Goal: Use online tool/utility: Utilize a website feature to perform a specific function

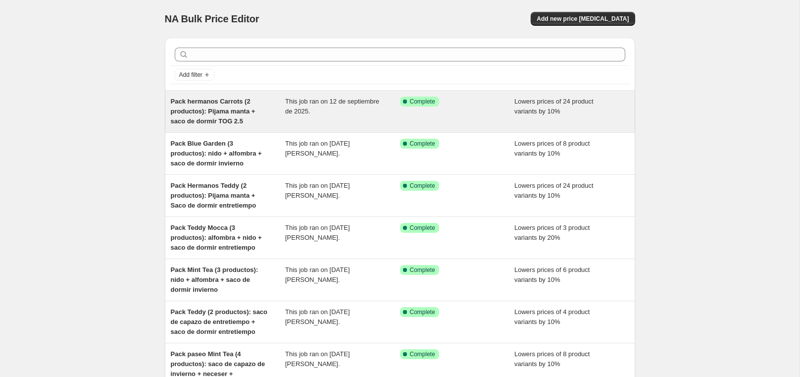
click at [202, 105] on div "Pack hermanos Carrots (2 productos): Pijama manta + saco de dormir TOG 2.5" at bounding box center [228, 112] width 115 height 30
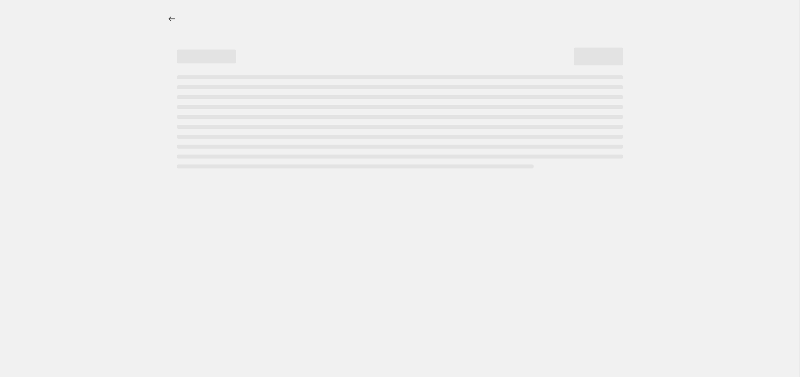
select select "percentage"
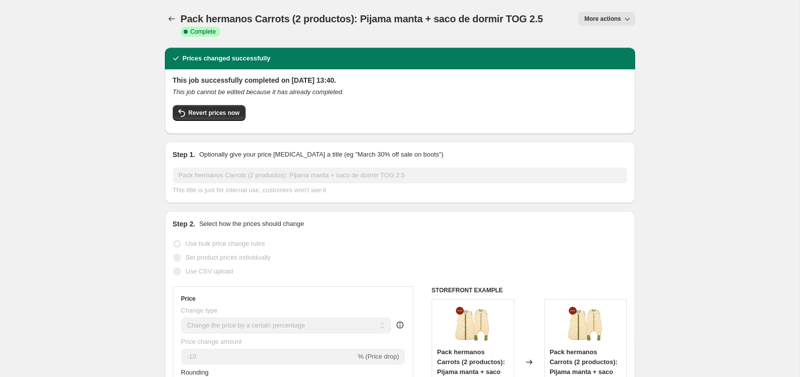
click at [603, 16] on span "More actions" at bounding box center [602, 19] width 37 height 8
click at [618, 55] on span "Copy to new job" at bounding box center [607, 55] width 46 height 7
select select "percentage"
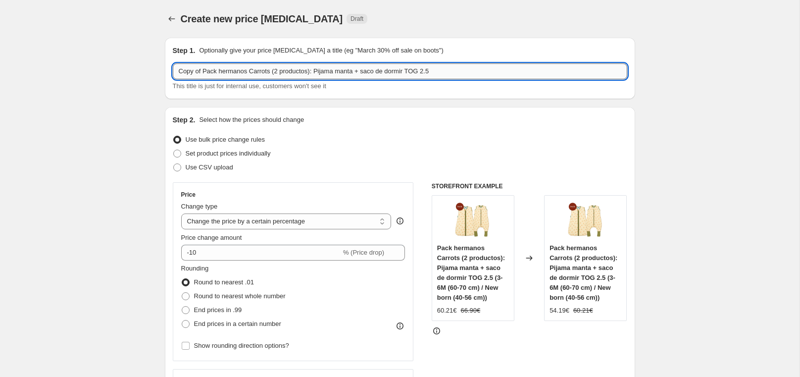
click at [307, 67] on input "Copy of Pack hermanos Carrots (2 productos): Pijama manta + saco de dormir TOG …" at bounding box center [400, 71] width 455 height 16
drag, startPoint x: 455, startPoint y: 73, endPoint x: 173, endPoint y: 69, distance: 281.8
click at [173, 69] on input "Copy of Pack hermanos Carrots (2 productos): Pijama manta + saco de dormir TOG …" at bounding box center [400, 71] width 455 height 16
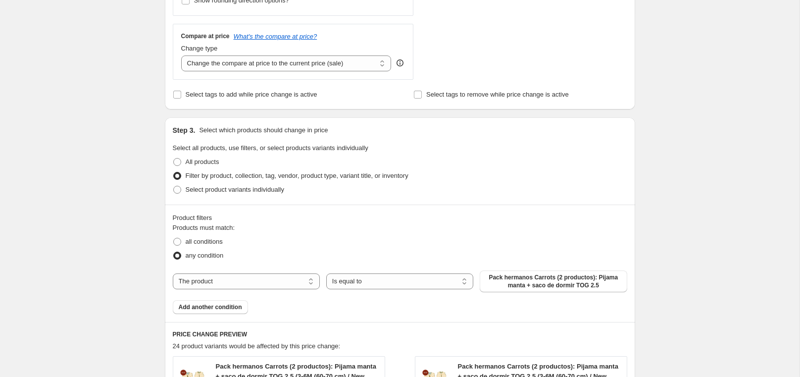
scroll to position [347, 0]
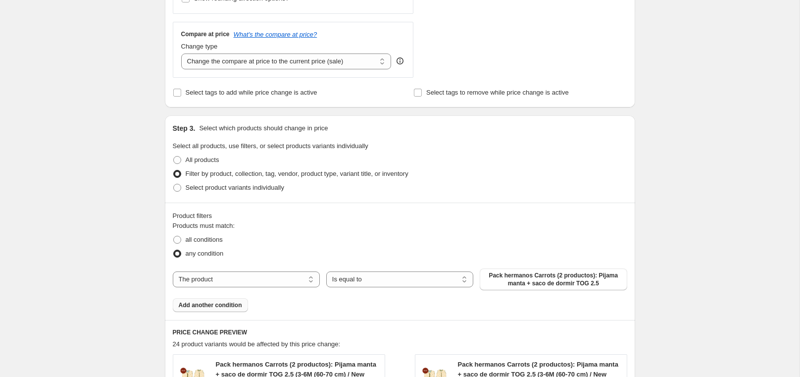
type input "Pack Hermanos"
click at [232, 304] on span "Add another condition" at bounding box center [210, 305] width 63 height 8
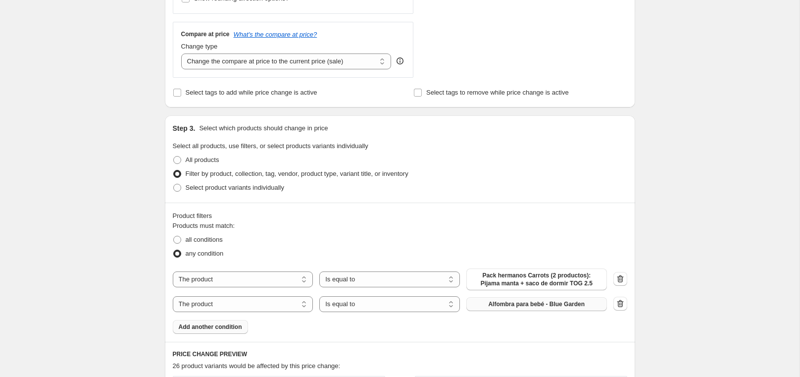
click at [570, 306] on span "Alfombra para bebé - Blue Garden" at bounding box center [536, 304] width 97 height 8
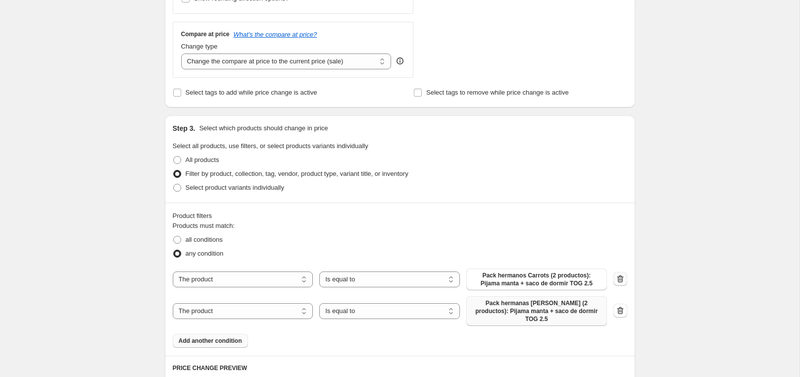
click at [623, 279] on icon "button" at bounding box center [620, 279] width 10 height 10
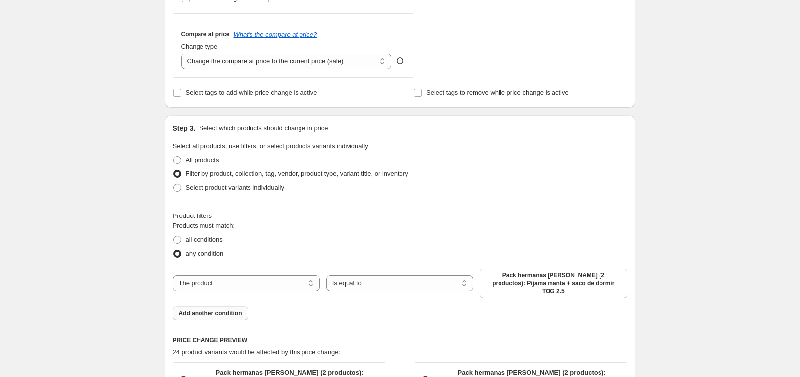
click at [219, 309] on span "Add another condition" at bounding box center [210, 313] width 63 height 8
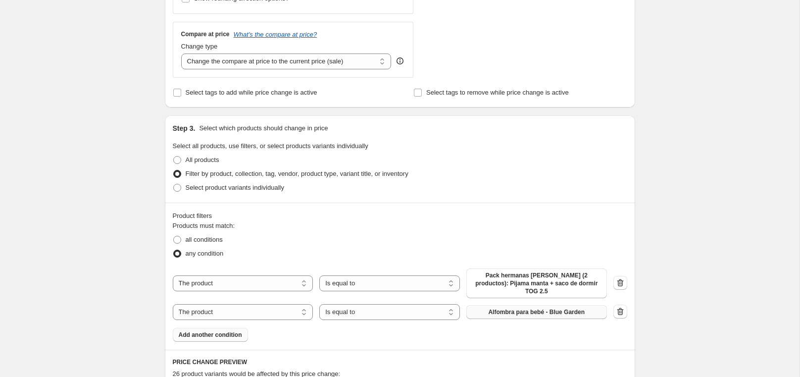
click at [563, 308] on span "Alfombra para bebé - Blue Garden" at bounding box center [536, 312] width 97 height 8
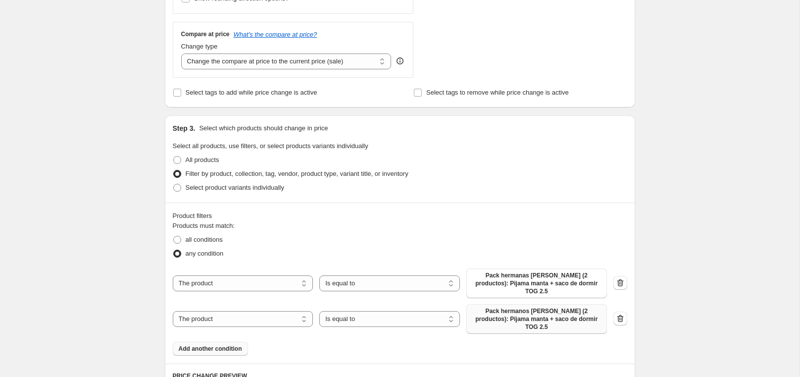
click at [223, 345] on span "Add another condition" at bounding box center [210, 349] width 63 height 8
click at [569, 344] on span "Alfombra para bebé - Blue Garden" at bounding box center [536, 348] width 97 height 8
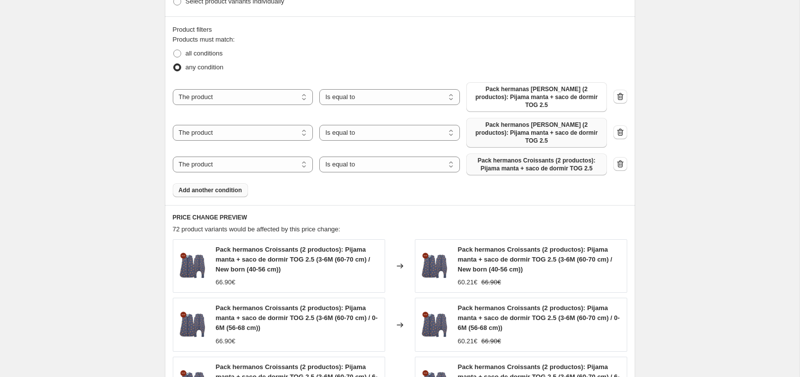
scroll to position [538, 0]
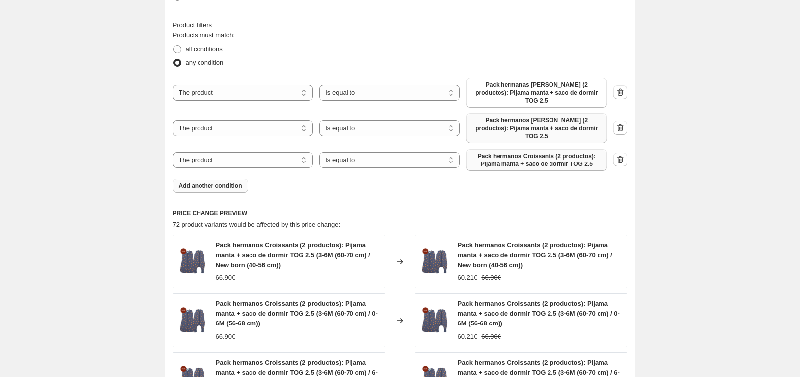
click at [235, 182] on span "Add another condition" at bounding box center [210, 186] width 63 height 8
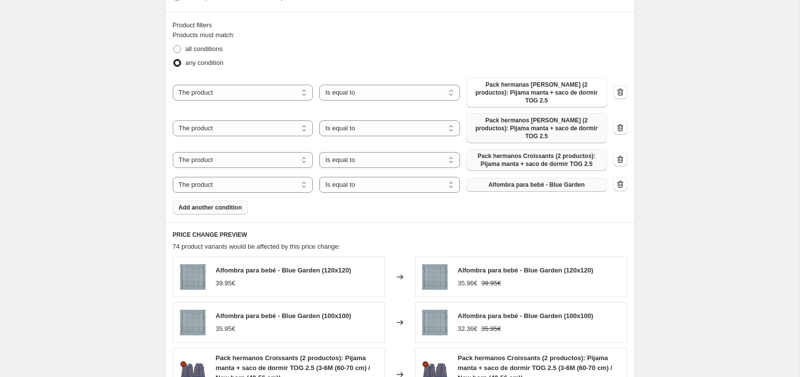
click at [552, 181] on span "Alfombra para bebé - Blue Garden" at bounding box center [536, 185] width 97 height 8
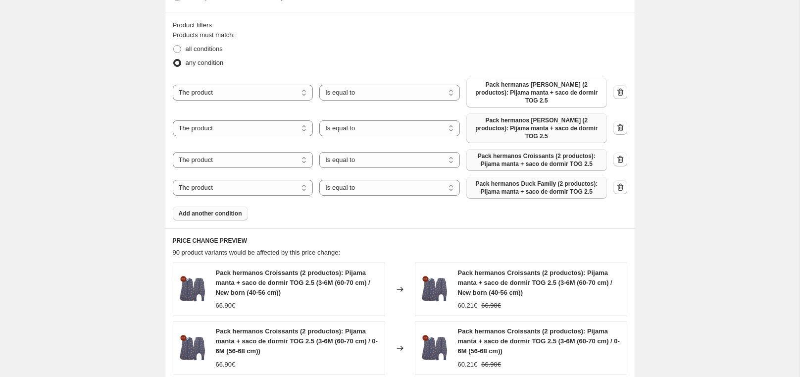
click at [221, 209] on span "Add another condition" at bounding box center [210, 213] width 63 height 8
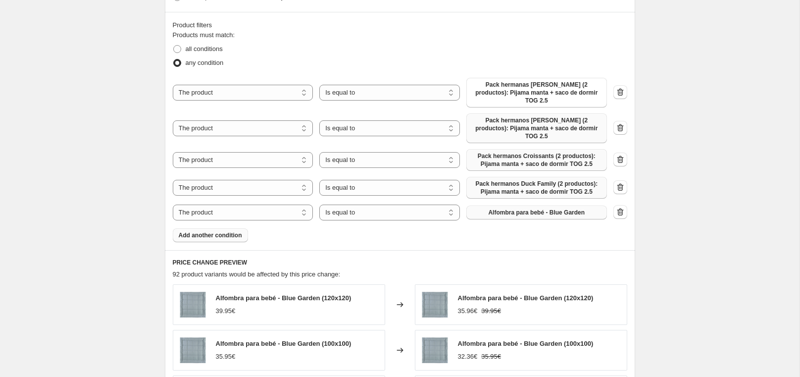
click at [528, 208] on span "Alfombra para bebé - Blue Garden" at bounding box center [536, 212] width 97 height 8
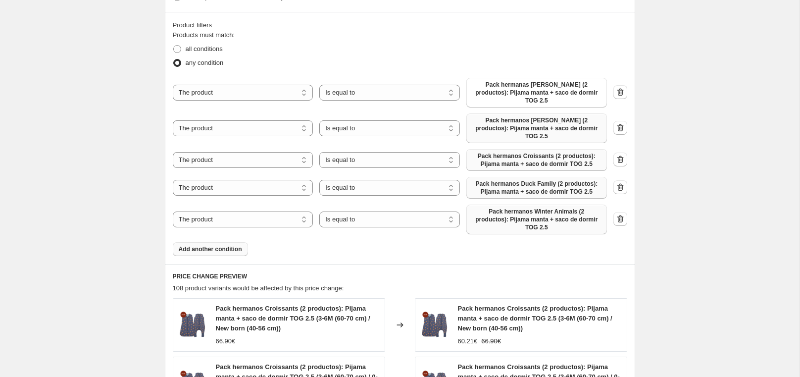
click at [219, 245] on span "Add another condition" at bounding box center [210, 249] width 63 height 8
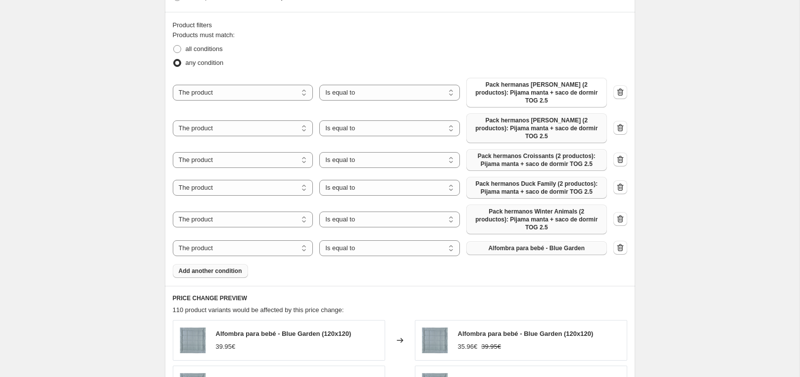
click at [559, 244] on span "Alfombra para bebé - Blue Garden" at bounding box center [536, 248] width 97 height 8
click at [621, 243] on icon "button" at bounding box center [620, 248] width 10 height 10
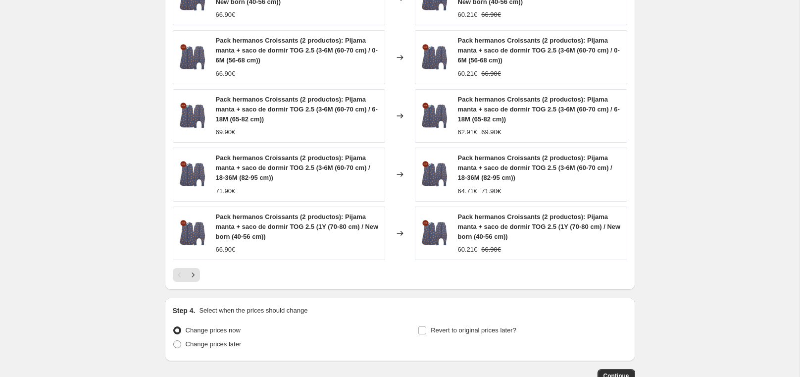
scroll to position [915, 0]
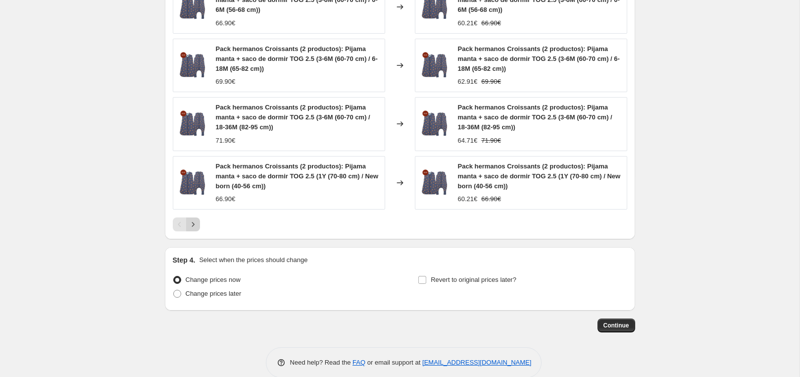
click at [195, 219] on icon "Next" at bounding box center [193, 224] width 10 height 10
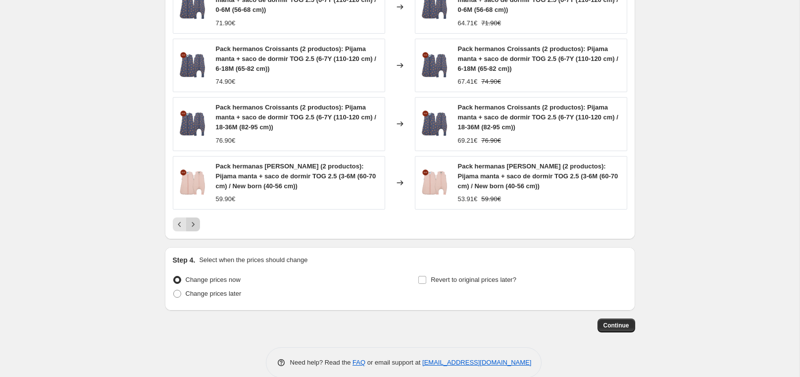
click at [195, 219] on icon "Next" at bounding box center [193, 224] width 10 height 10
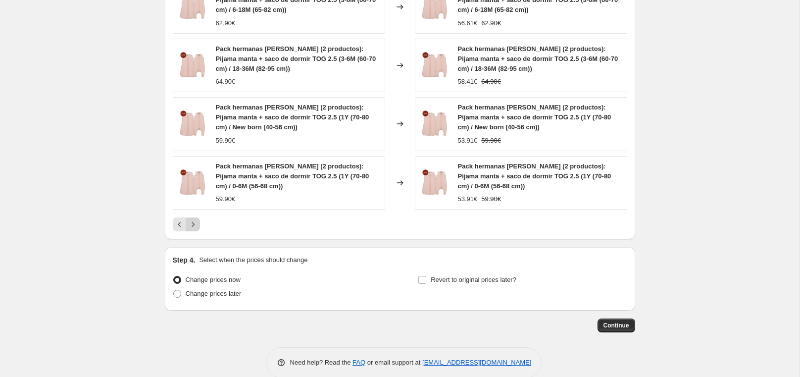
click at [195, 219] on icon "Next" at bounding box center [193, 224] width 10 height 10
click at [624, 321] on span "Continue" at bounding box center [617, 325] width 26 height 8
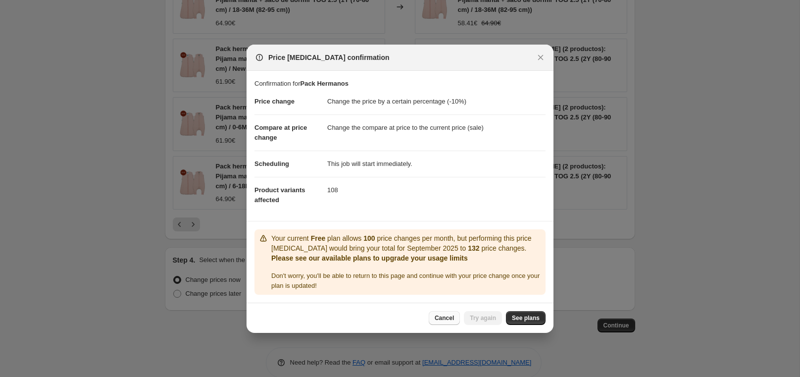
click at [449, 318] on span "Cancel" at bounding box center [444, 318] width 19 height 8
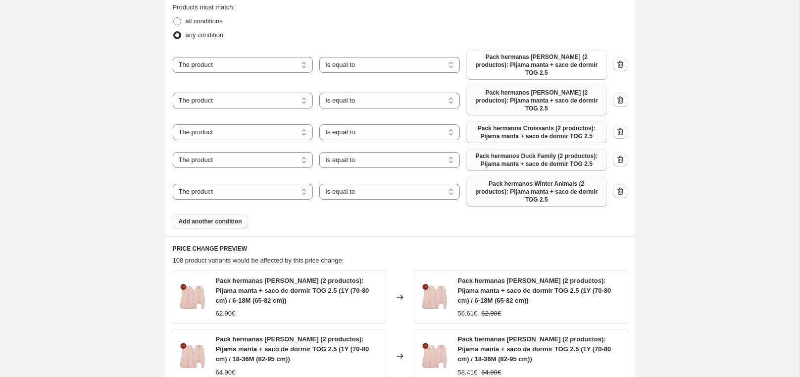
scroll to position [561, 0]
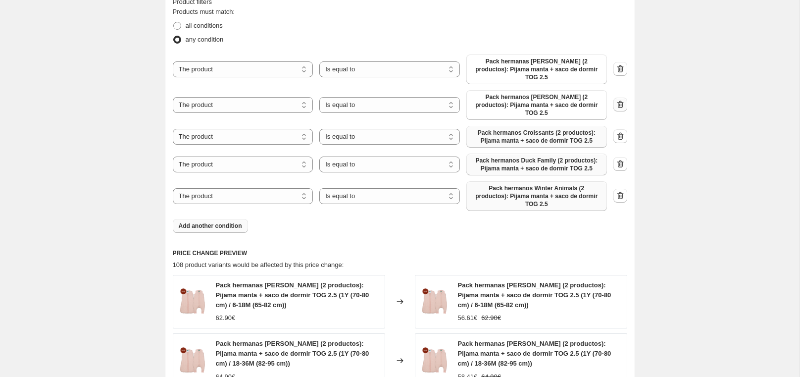
click at [619, 103] on icon "button" at bounding box center [619, 104] width 1 height 3
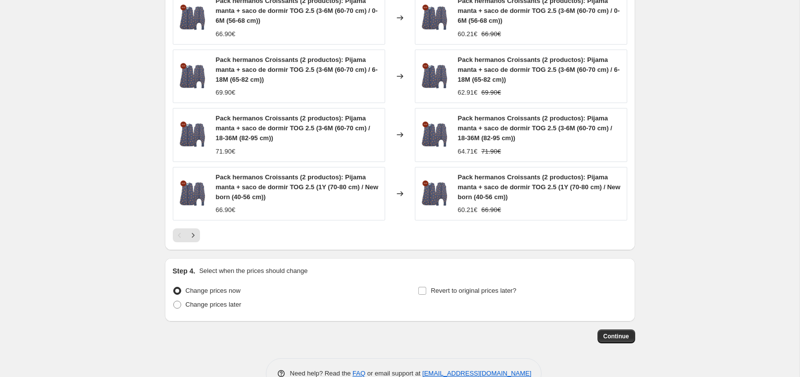
scroll to position [887, 0]
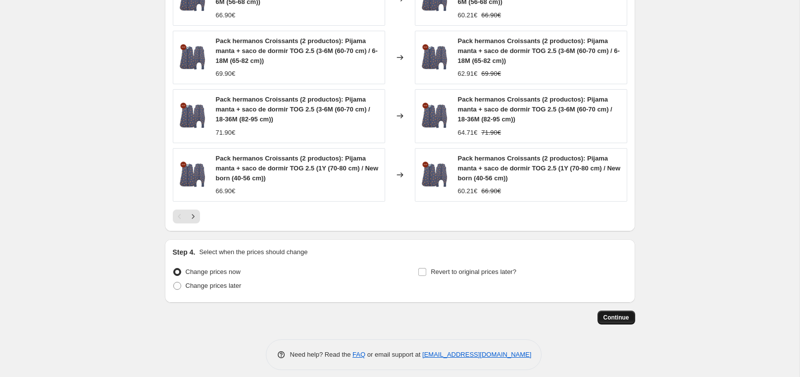
click at [613, 313] on span "Continue" at bounding box center [617, 317] width 26 height 8
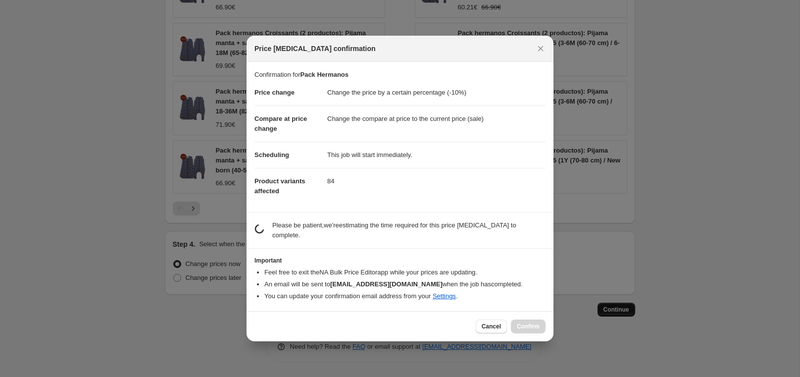
scroll to position [0, 0]
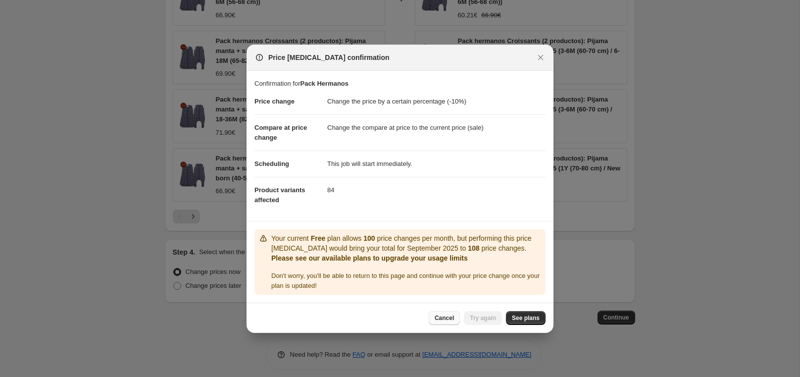
click at [438, 319] on span "Cancel" at bounding box center [444, 318] width 19 height 8
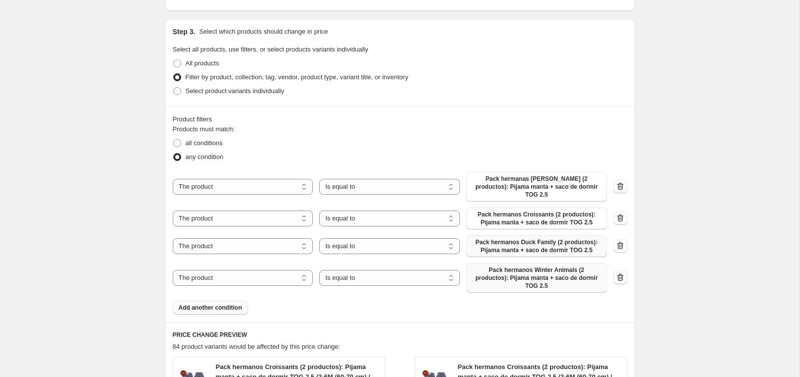
scroll to position [452, 0]
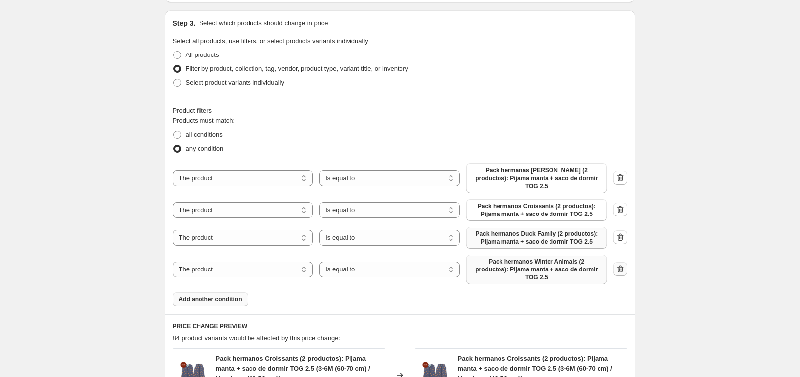
click at [622, 264] on icon "button" at bounding box center [620, 269] width 10 height 10
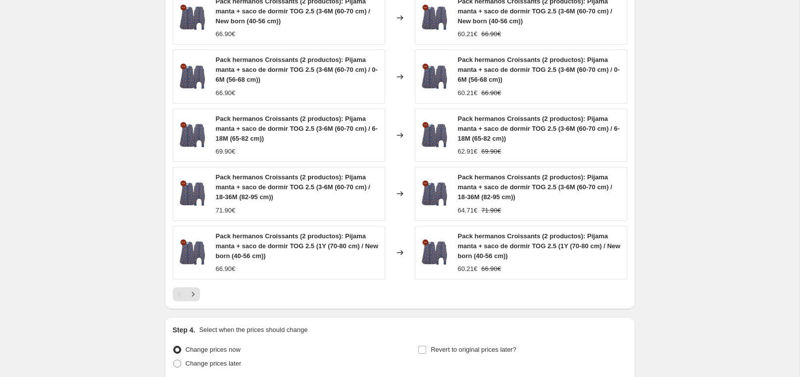
scroll to position [851, 0]
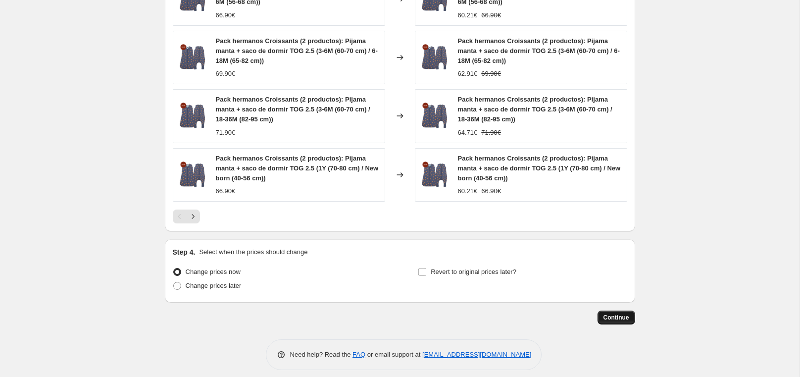
click at [617, 313] on span "Continue" at bounding box center [617, 317] width 26 height 8
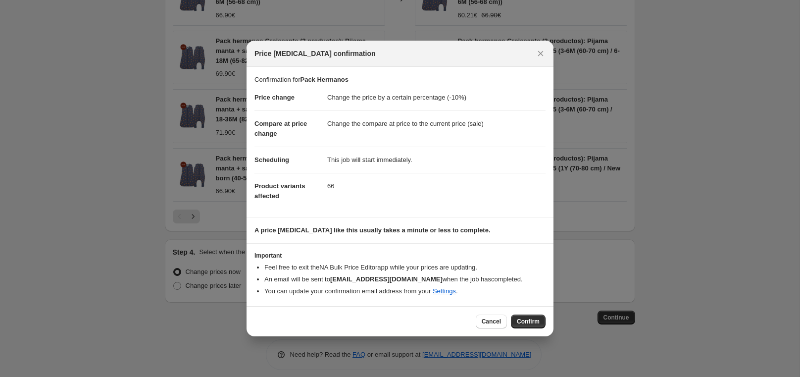
click at [535, 51] on button "Close" at bounding box center [541, 54] width 14 height 14
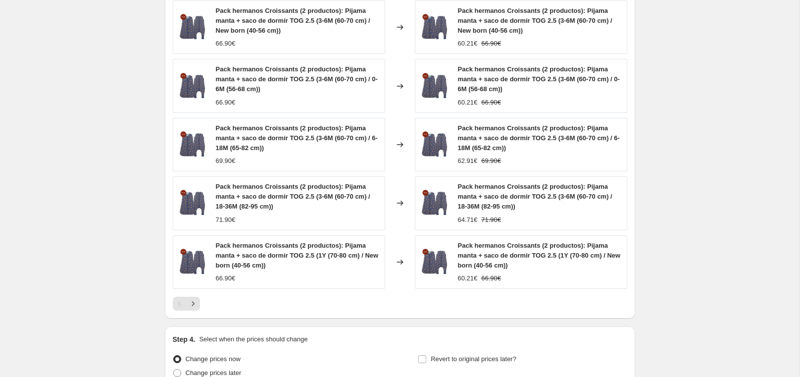
scroll to position [851, 0]
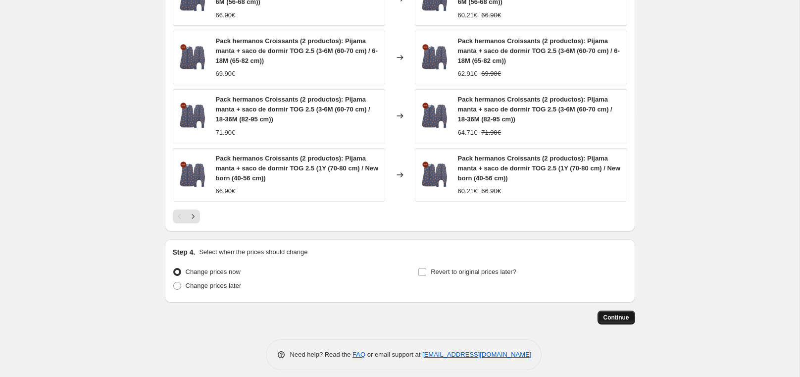
click at [610, 313] on span "Continue" at bounding box center [617, 317] width 26 height 8
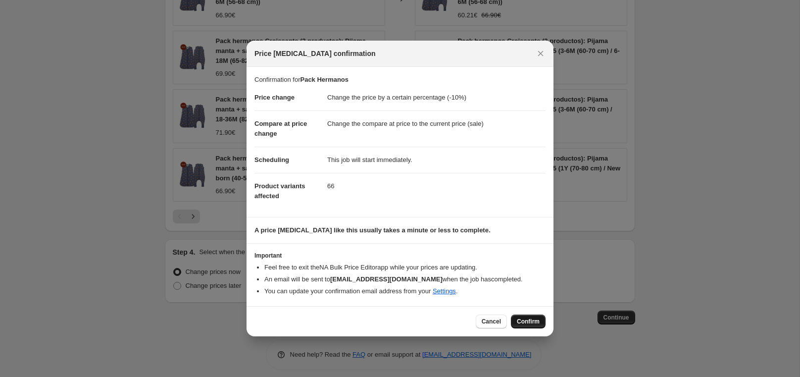
click at [534, 321] on span "Confirm" at bounding box center [528, 321] width 23 height 8
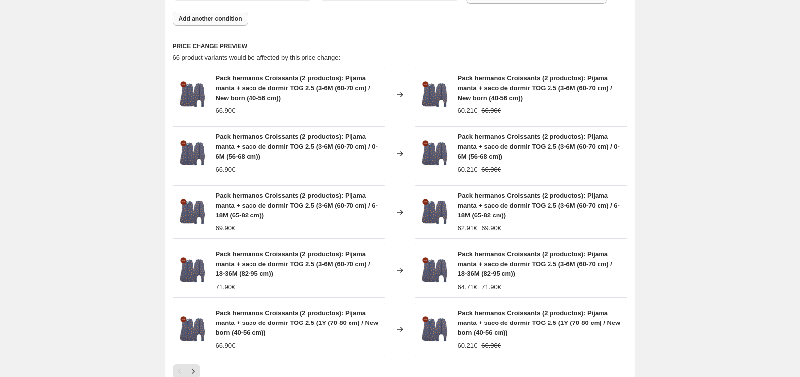
scroll to position [184, 0]
